Goal: Task Accomplishment & Management: Use online tool/utility

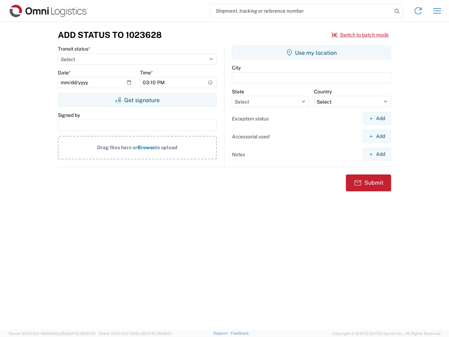
click at [301, 11] on input "search" at bounding box center [301, 10] width 182 height 13
click at [397, 11] on icon at bounding box center [397, 11] width 10 height 10
click at [418, 11] on icon at bounding box center [417, 10] width 11 height 11
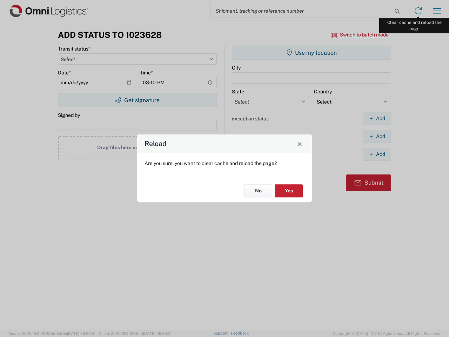
click at [437, 11] on div "Reload Are you sure, you want to clear cache and reload the page? No Yes" at bounding box center [224, 168] width 449 height 337
click at [360, 35] on div "Reload Are you sure, you want to clear cache and reload the page? No Yes" at bounding box center [224, 168] width 449 height 337
click at [137, 100] on div "Reload Are you sure, you want to clear cache and reload the page? No Yes" at bounding box center [224, 168] width 449 height 337
click at [311, 53] on div "Reload Are you sure, you want to clear cache and reload the page? No Yes" at bounding box center [224, 168] width 449 height 337
click at [376, 118] on div "Reload Are you sure, you want to clear cache and reload the page? No Yes" at bounding box center [224, 168] width 449 height 337
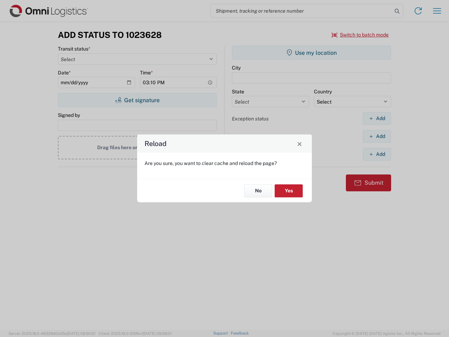
click at [376, 136] on div "Reload Are you sure, you want to clear cache and reload the page? No Yes" at bounding box center [224, 168] width 449 height 337
click at [376, 154] on div "Reload Are you sure, you want to clear cache and reload the page? No Yes" at bounding box center [224, 168] width 449 height 337
